Goal: Task Accomplishment & Management: Manage account settings

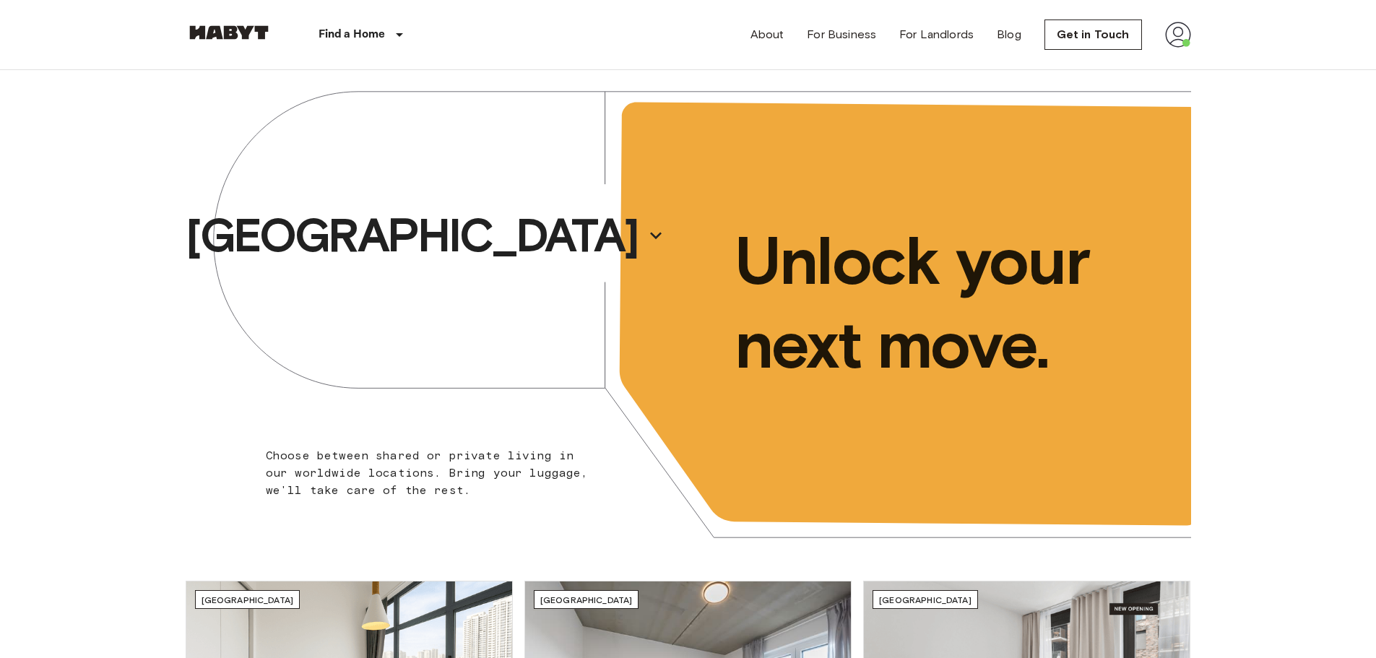
click at [1179, 45] on img at bounding box center [1178, 35] width 26 height 26
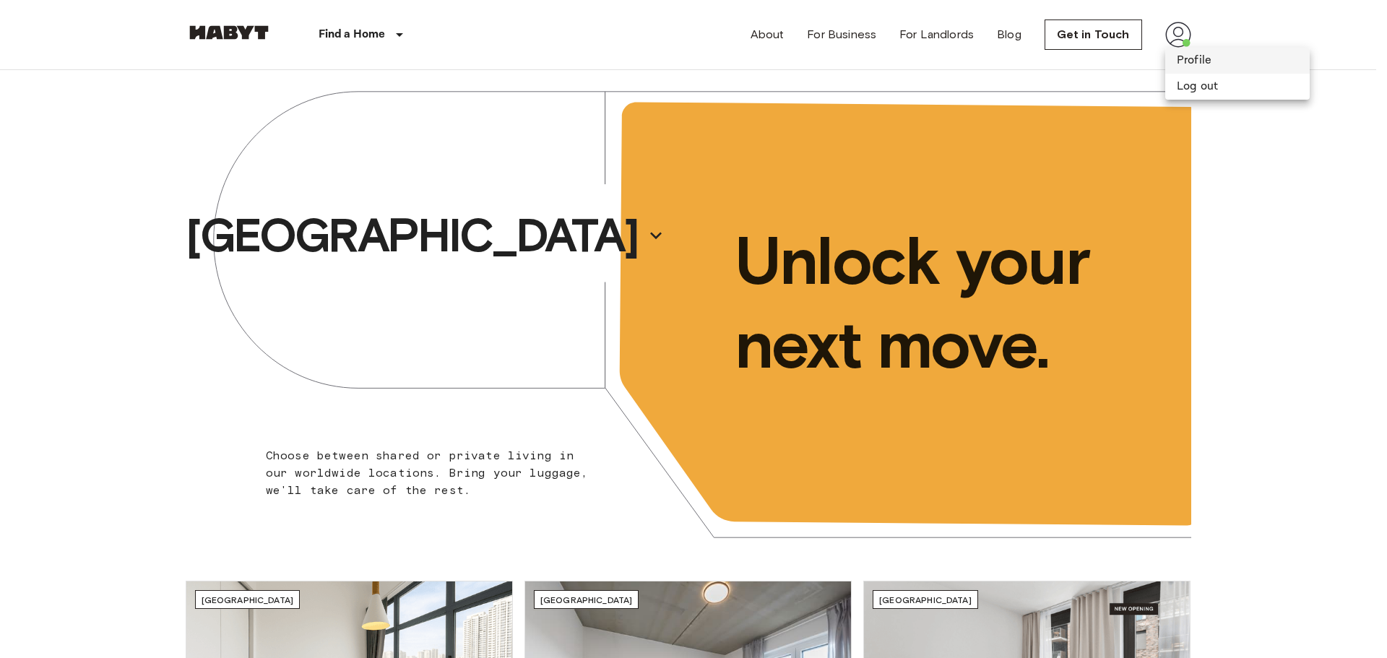
click at [1185, 61] on li "Profile" at bounding box center [1237, 61] width 144 height 26
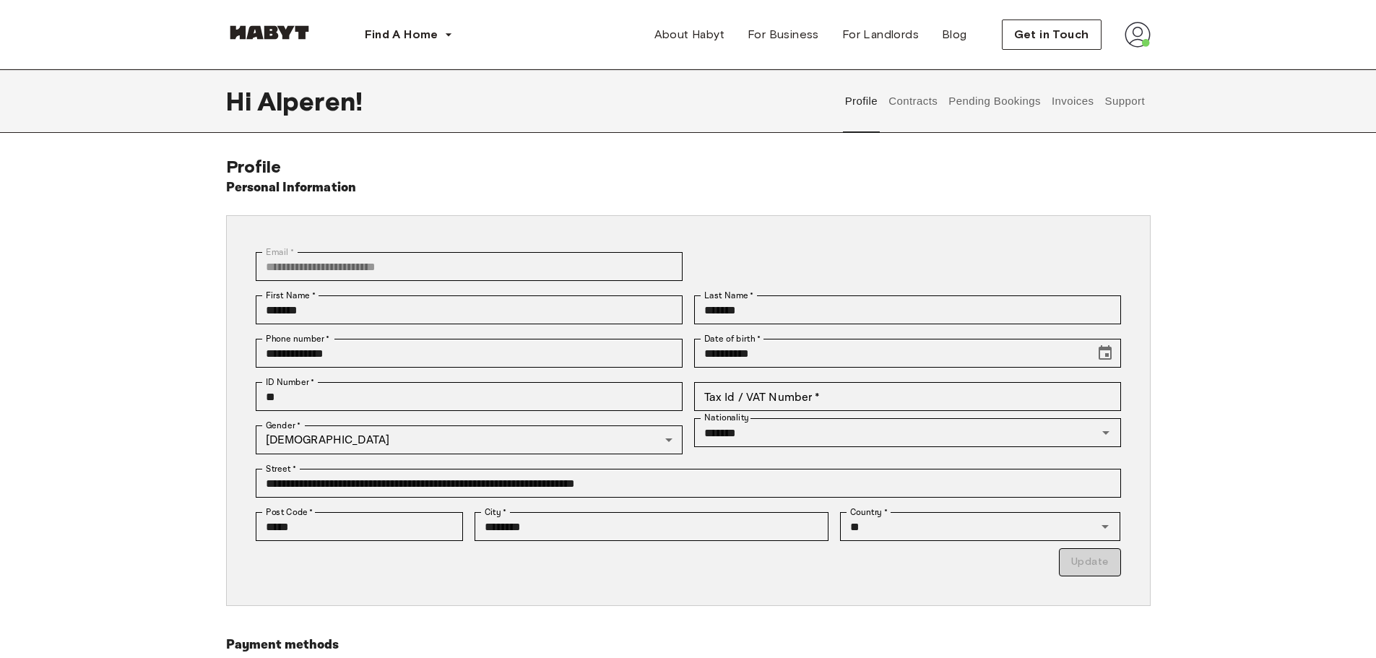
click at [1077, 101] on button "Invoices" at bounding box center [1073, 101] width 46 height 64
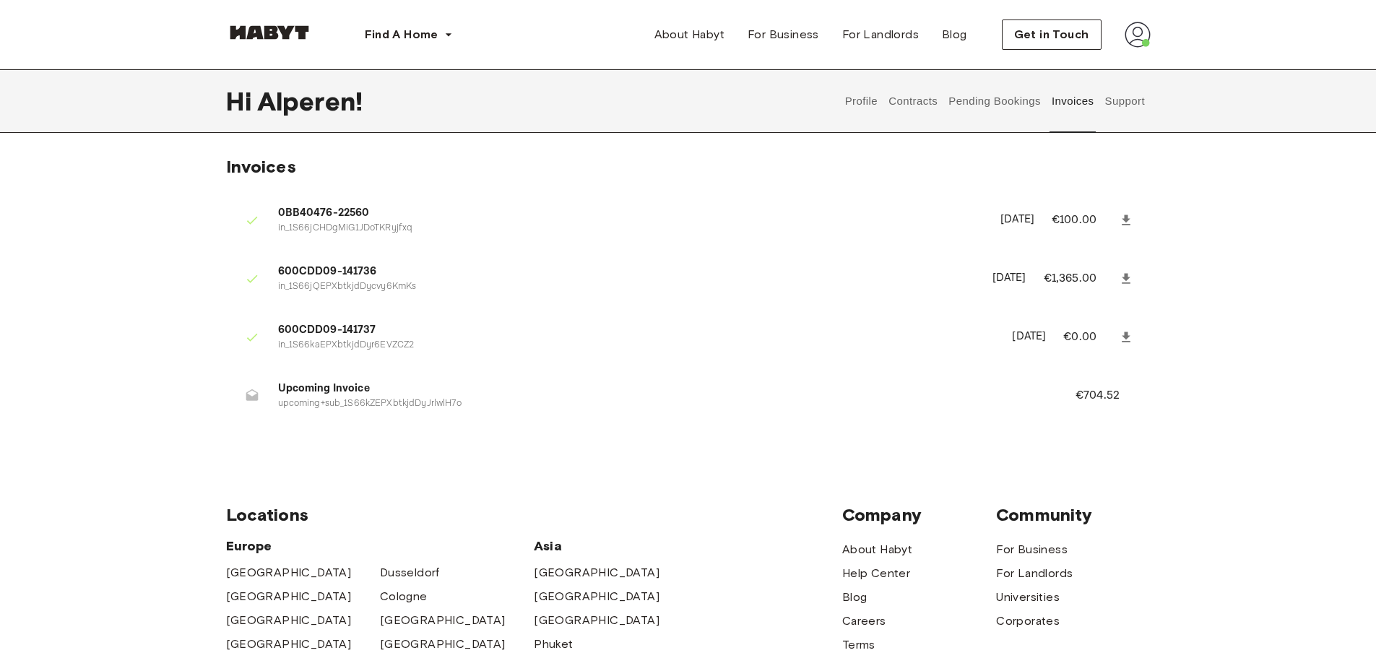
click at [1125, 277] on icon at bounding box center [1126, 278] width 9 height 10
